Goal: Navigation & Orientation: Find specific page/section

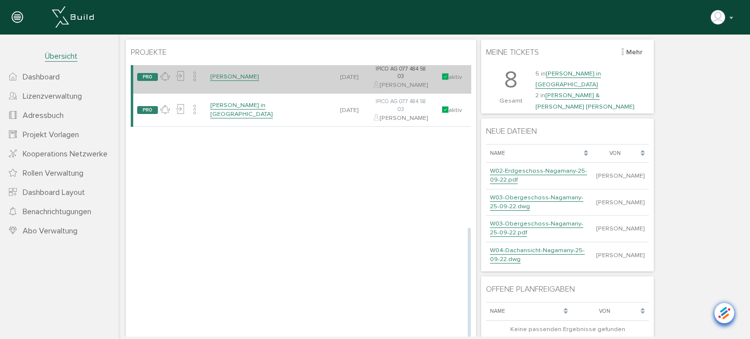
click at [235, 81] on link "[PERSON_NAME]" at bounding box center [234, 77] width 49 height 8
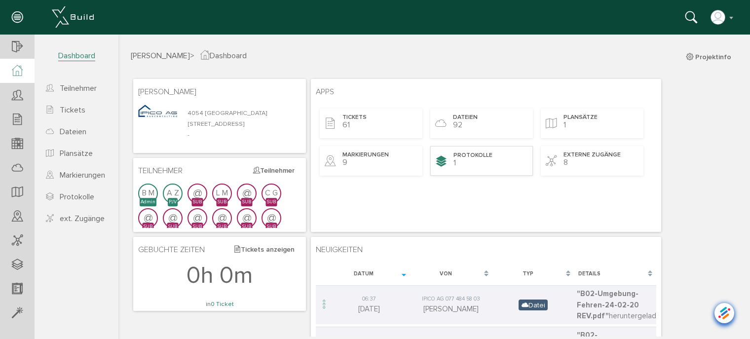
click at [468, 160] on div "Protokolle 1" at bounding box center [481, 161] width 103 height 30
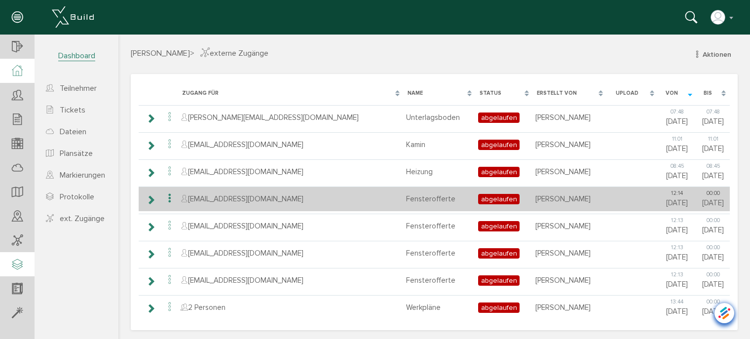
click at [81, 219] on span "ext. Zugänge" at bounding box center [82, 219] width 45 height 10
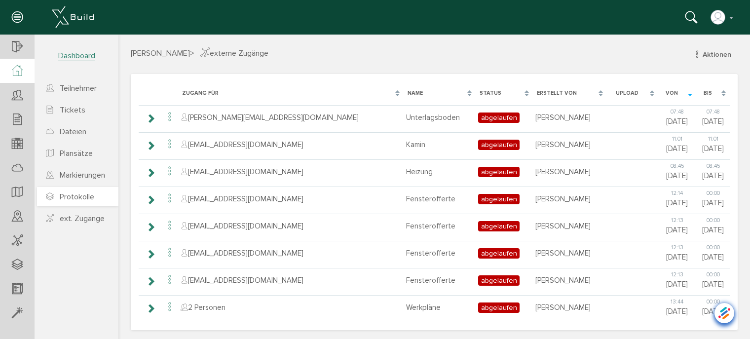
click at [74, 195] on span "Protokolle" at bounding box center [77, 197] width 35 height 10
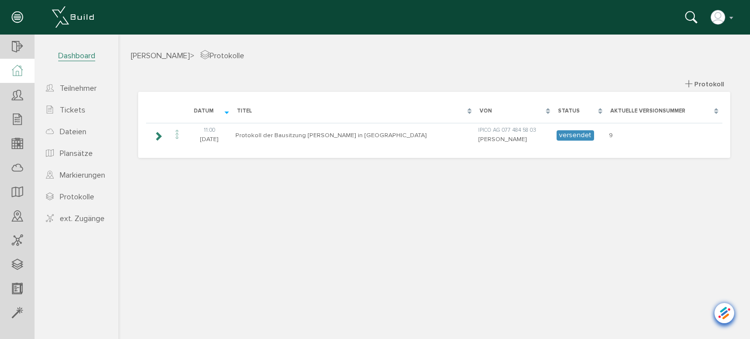
click at [16, 66] on icon at bounding box center [17, 70] width 11 height 11
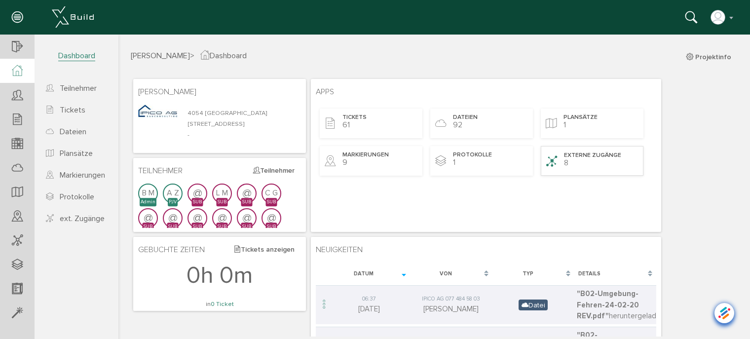
click at [584, 157] on span "externe Zugänge" at bounding box center [592, 155] width 57 height 8
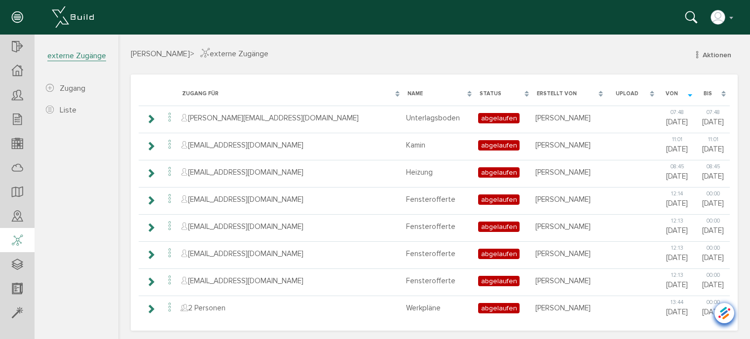
scroll to position [2, 0]
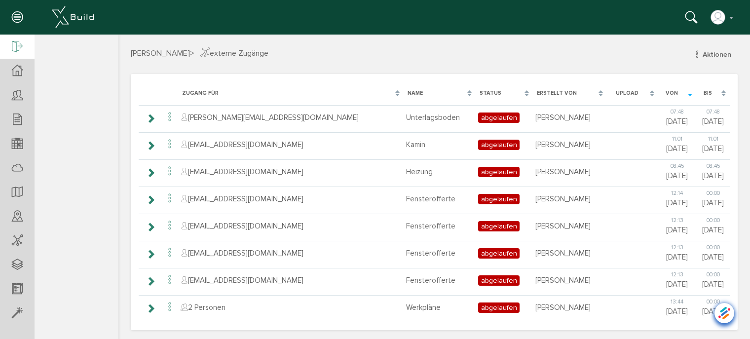
click at [18, 48] on icon at bounding box center [17, 47] width 11 height 14
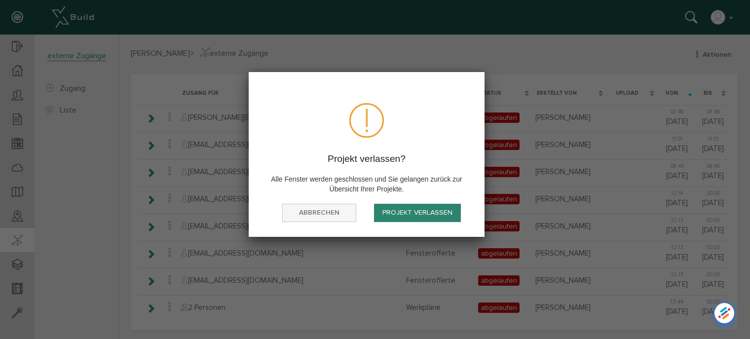
click at [310, 213] on button "abbrechen" at bounding box center [319, 213] width 74 height 18
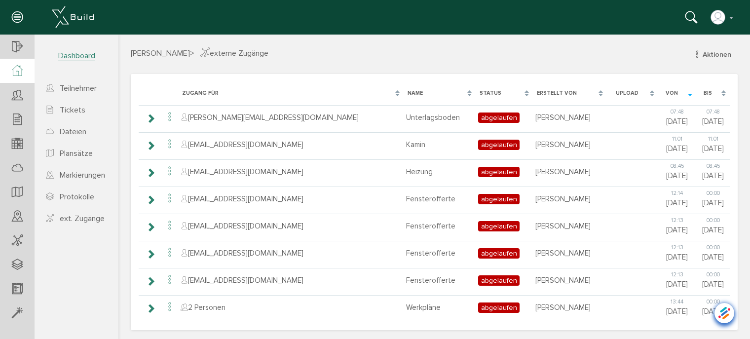
click at [20, 65] on icon at bounding box center [17, 70] width 11 height 11
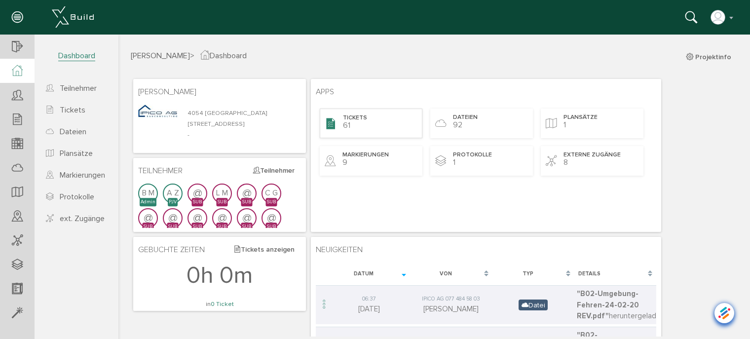
click at [346, 123] on span "61" at bounding box center [346, 125] width 7 height 10
